Goal: Task Accomplishment & Management: Manage account settings

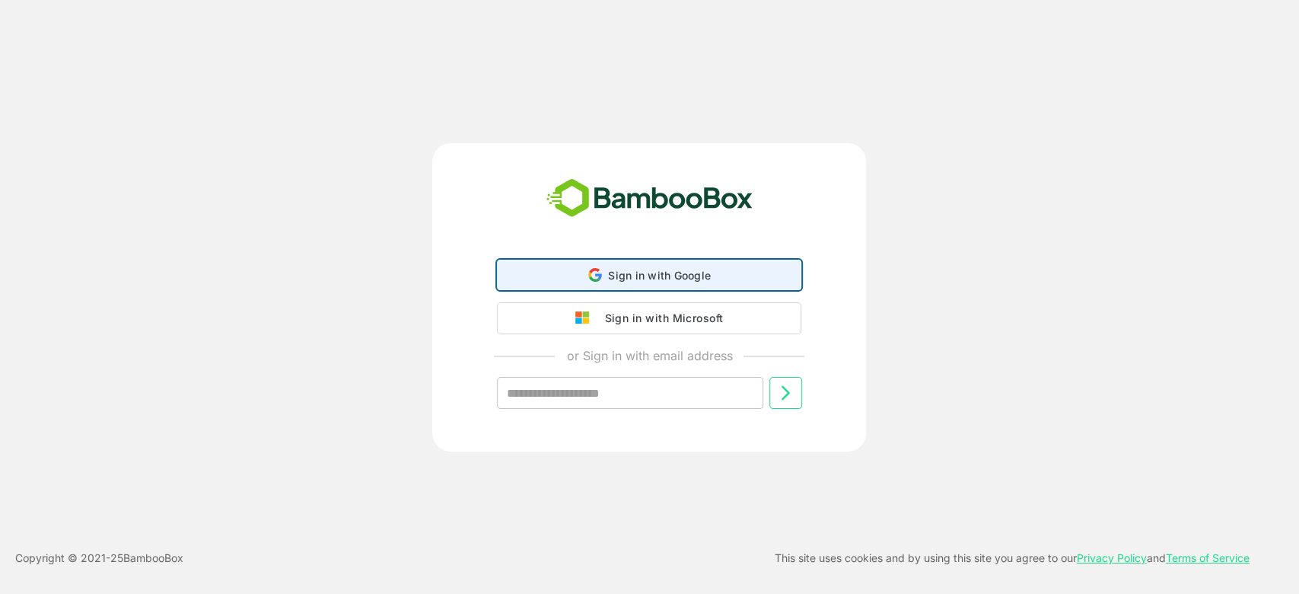
click at [662, 273] on span "Sign in with Google" at bounding box center [659, 275] width 103 height 13
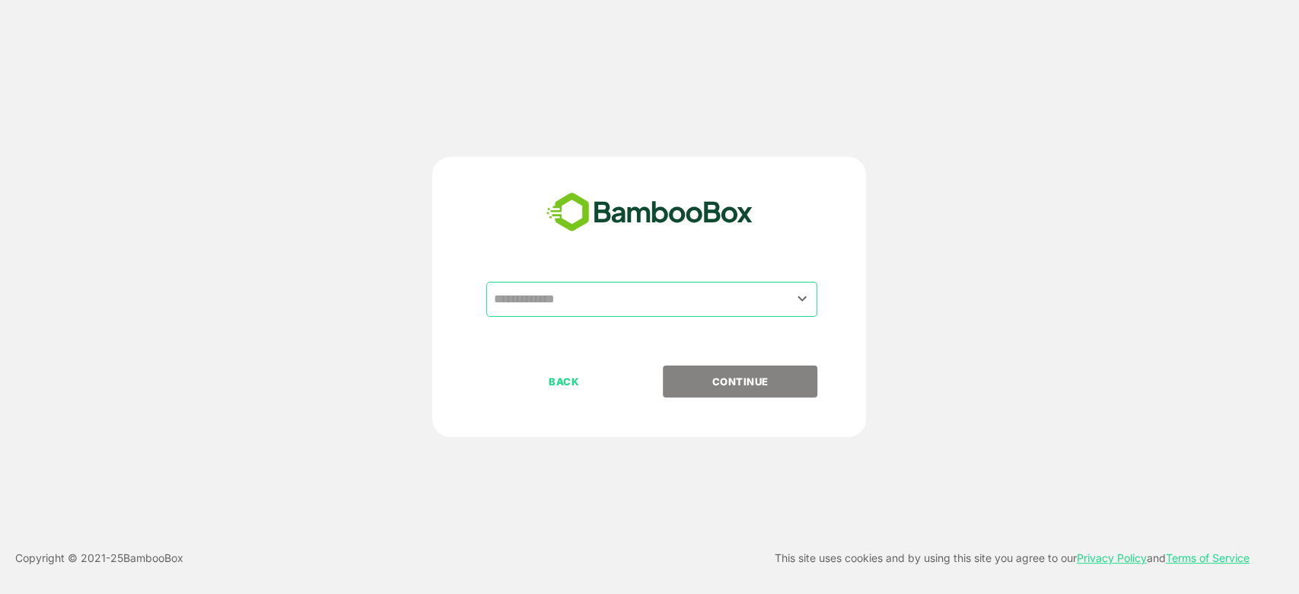
drag, startPoint x: 630, startPoint y: 304, endPoint x: 617, endPoint y: 315, distance: 17.3
click at [630, 303] on input "text" at bounding box center [651, 299] width 325 height 29
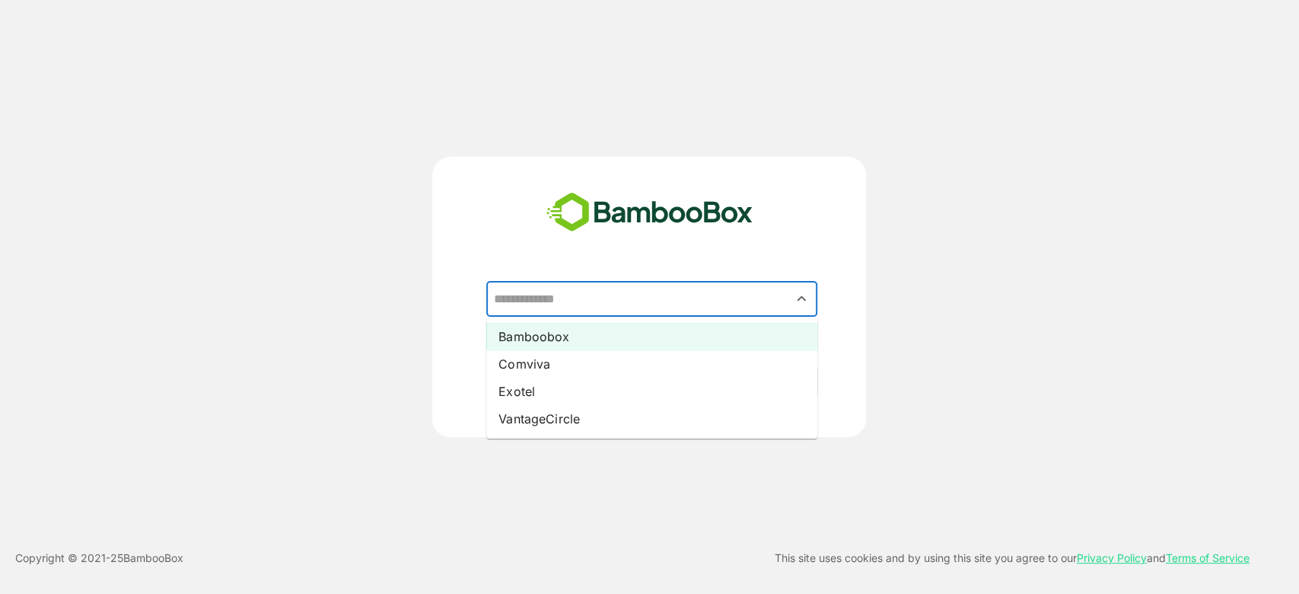
click at [583, 335] on li "Bamboobox" at bounding box center [651, 336] width 331 height 27
type input "*********"
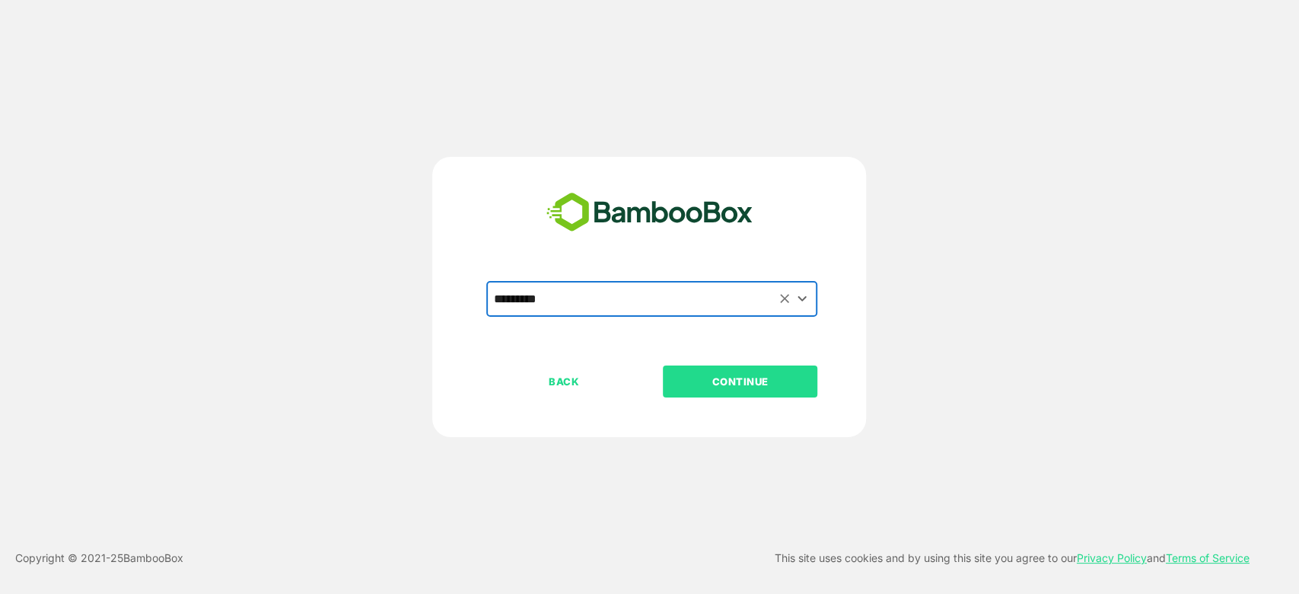
click at [747, 383] on p "CONTINUE" at bounding box center [741, 381] width 152 height 17
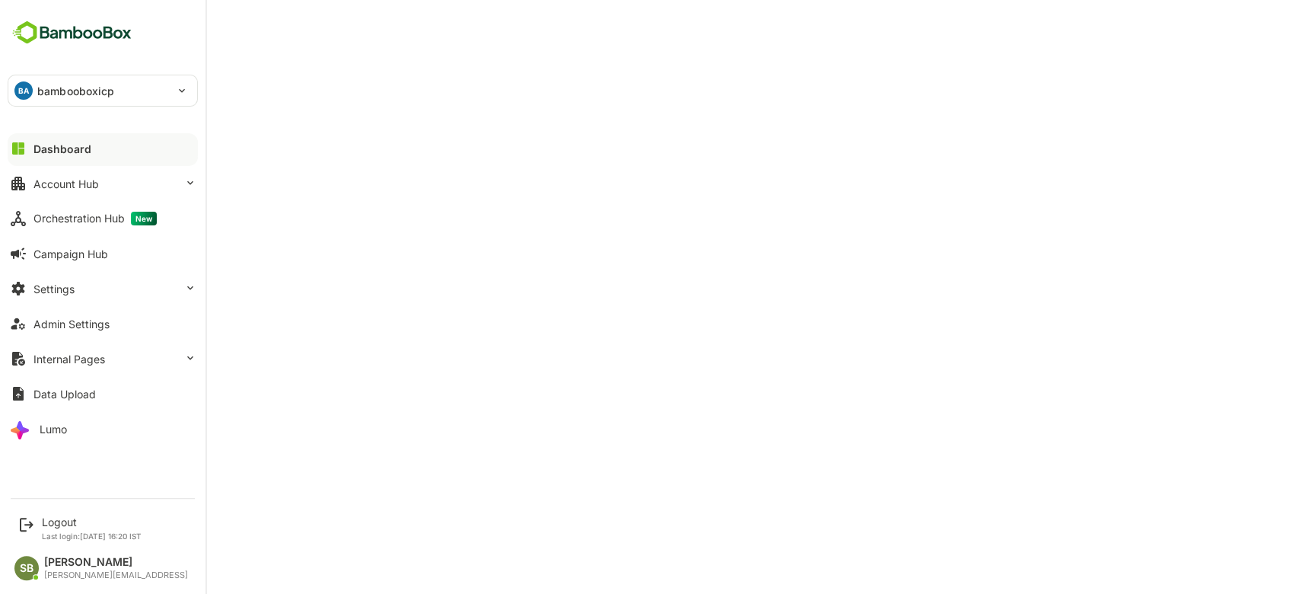
click at [80, 158] on div at bounding box center [103, 161] width 190 height 9
click at [81, 144] on div "Dashboard" at bounding box center [62, 148] width 58 height 13
click at [77, 153] on div "Dashboard" at bounding box center [62, 148] width 58 height 13
drag, startPoint x: 173, startPoint y: 63, endPoint x: 32, endPoint y: 152, distance: 166.6
click at [32, 152] on button "Dashboard" at bounding box center [103, 148] width 190 height 30
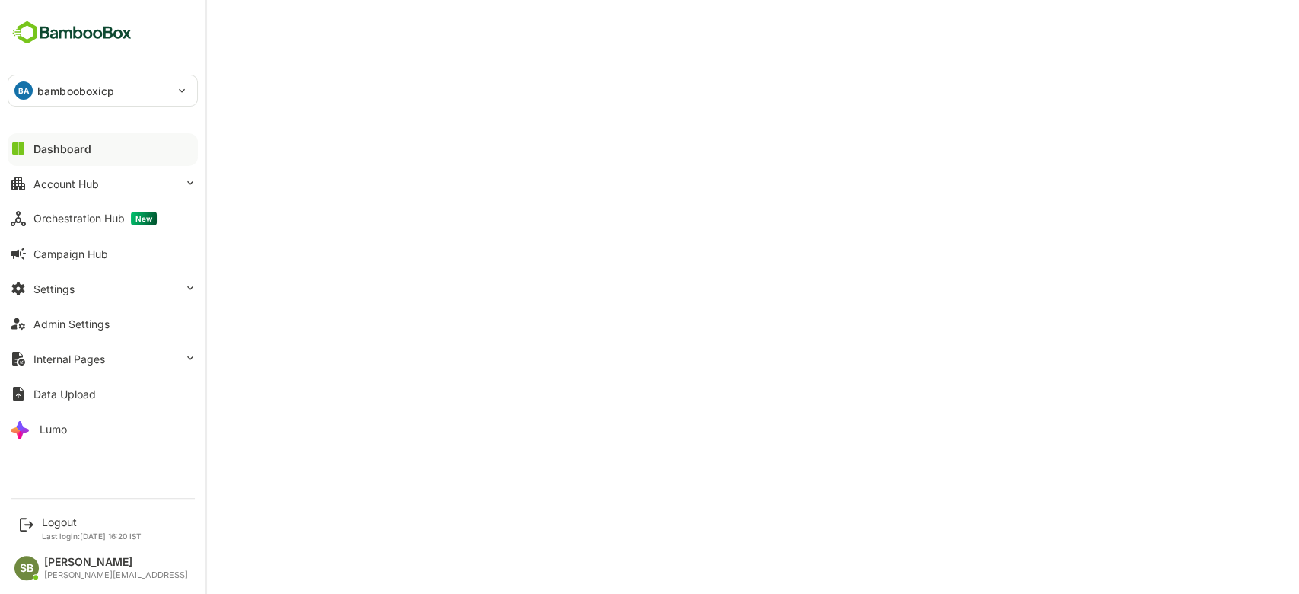
click at [53, 155] on div "Dashboard" at bounding box center [62, 148] width 58 height 13
click at [171, 292] on button "Settings" at bounding box center [103, 288] width 190 height 30
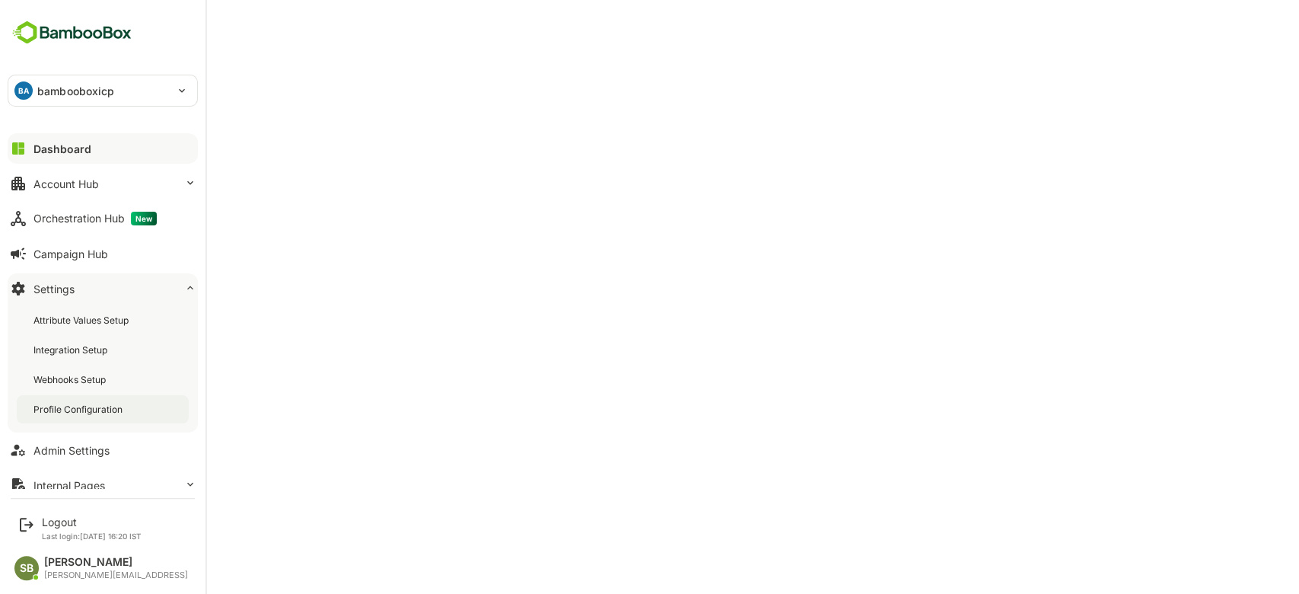
click at [126, 412] on div "Profile Configuration" at bounding box center [103, 409] width 172 height 28
